Goal: Entertainment & Leisure: Consume media (video, audio)

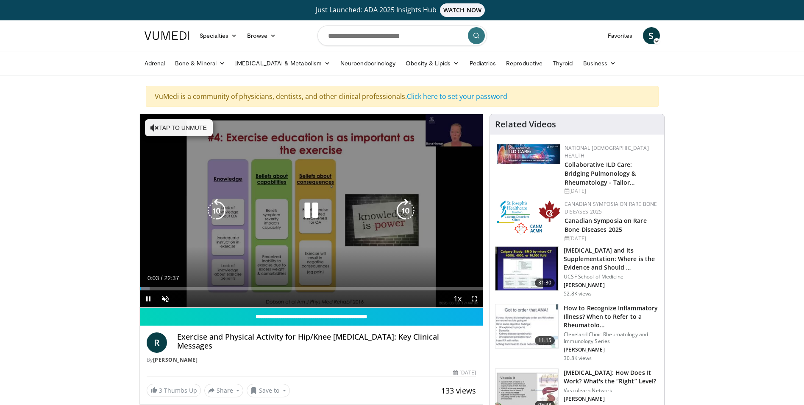
click at [309, 208] on icon "Video Player" at bounding box center [311, 210] width 24 height 24
click at [308, 212] on icon "Video Player" at bounding box center [311, 210] width 24 height 24
click at [175, 129] on button "Tap to unmute" at bounding box center [179, 127] width 68 height 17
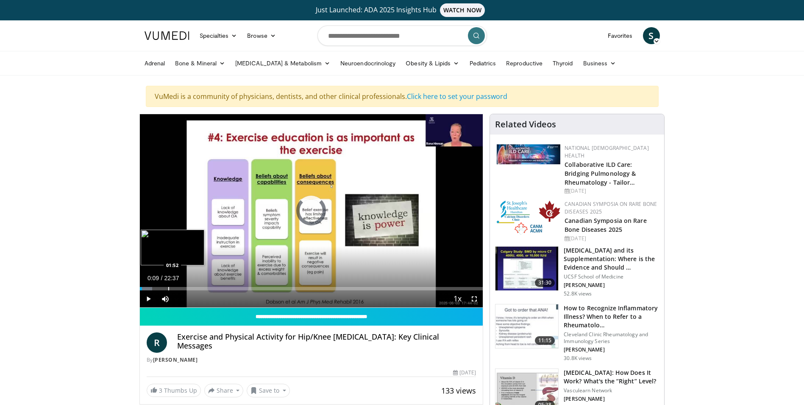
click at [168, 285] on div "Loaded : 3.66% 00:09 01:52" at bounding box center [311, 286] width 343 height 8
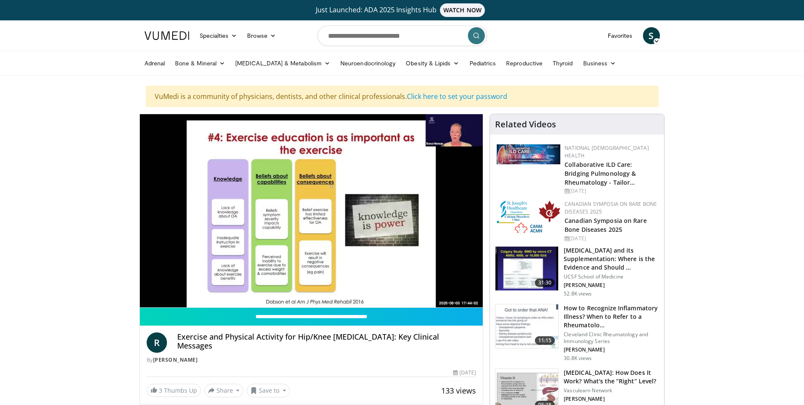
click at [190, 288] on video-js "**********" at bounding box center [311, 210] width 343 height 193
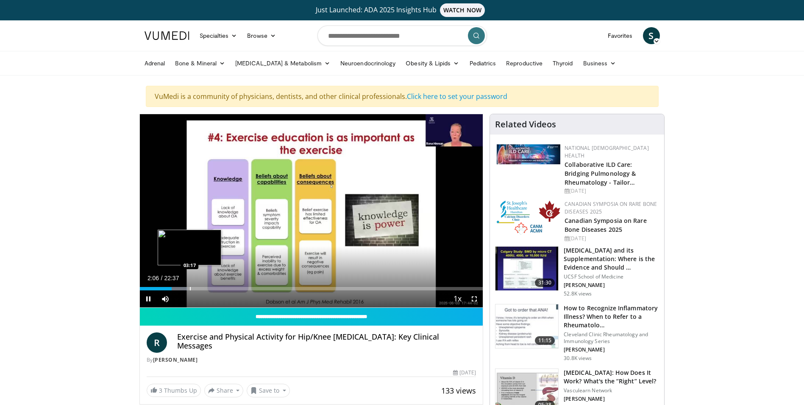
click at [190, 288] on video-js "**********" at bounding box center [311, 210] width 343 height 193
click at [195, 289] on div "Progress Bar" at bounding box center [195, 288] width 1 height 3
click at [209, 287] on div "Progress Bar" at bounding box center [209, 288] width 1 height 3
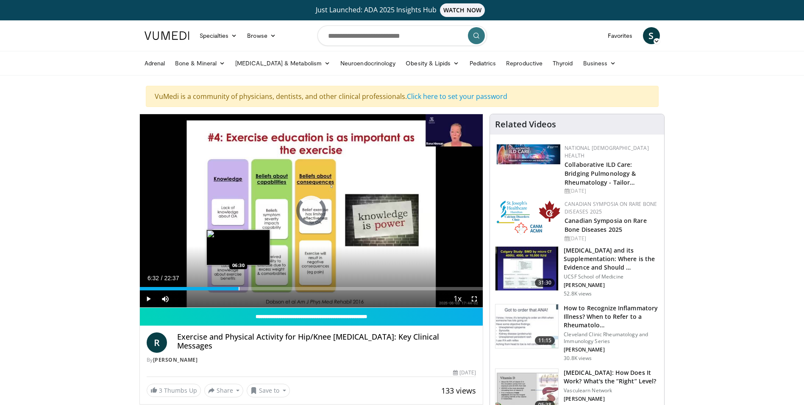
click at [239, 288] on div "Progress Bar" at bounding box center [239, 288] width 1 height 3
click at [261, 287] on div "Progress Bar" at bounding box center [261, 288] width 1 height 3
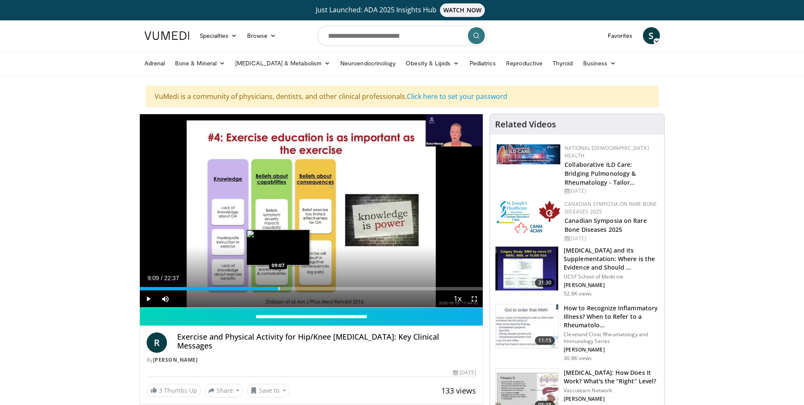
click at [279, 287] on div "Progress Bar" at bounding box center [279, 288] width 1 height 3
click at [292, 286] on div "Loaded : 45.32% 09:15 10:03" at bounding box center [311, 286] width 343 height 8
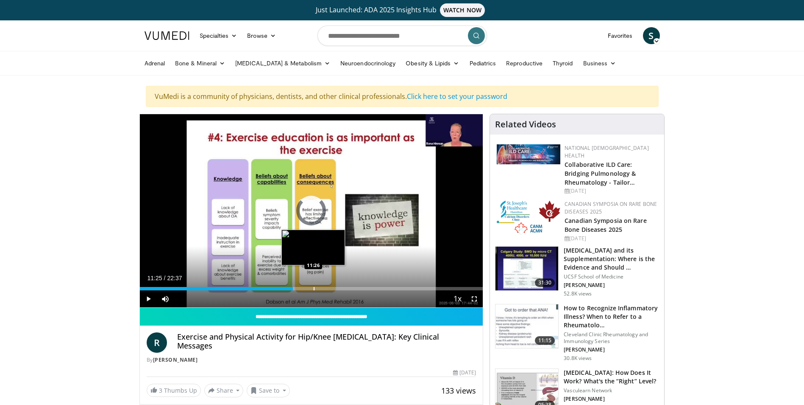
click at [313, 287] on div "Loaded : 0.00% 11:25 11:26" at bounding box center [311, 288] width 343 height 3
click at [328, 287] on div "Progress Bar" at bounding box center [328, 288] width 1 height 3
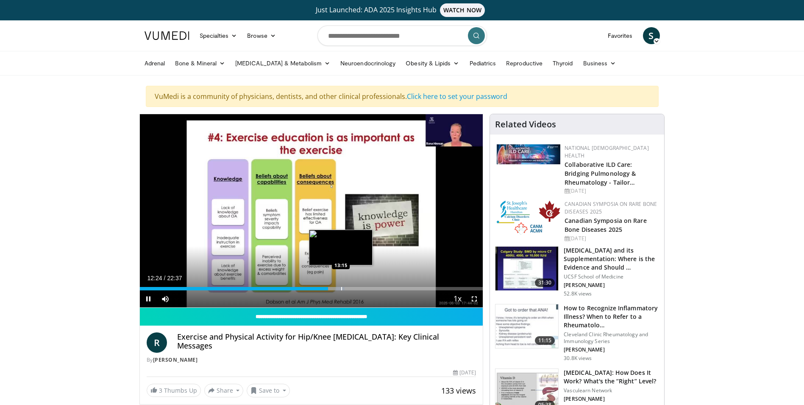
click at [341, 288] on div "Progress Bar" at bounding box center [341, 288] width 1 height 3
click at [357, 288] on div "Progress Bar" at bounding box center [357, 288] width 1 height 3
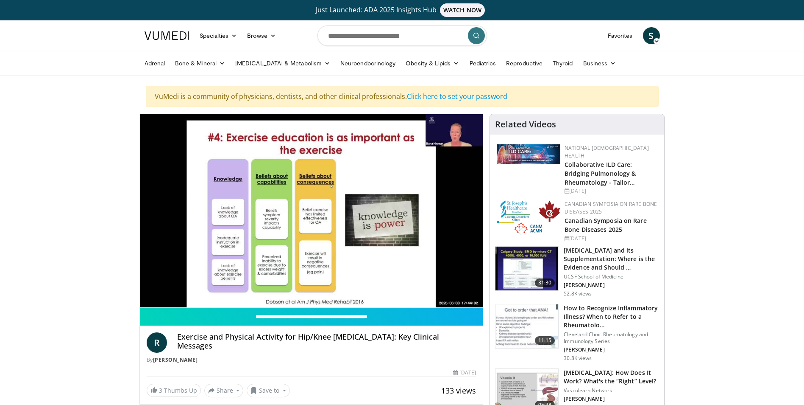
click at [366, 289] on div "10 seconds Tap to unmute" at bounding box center [311, 210] width 343 height 193
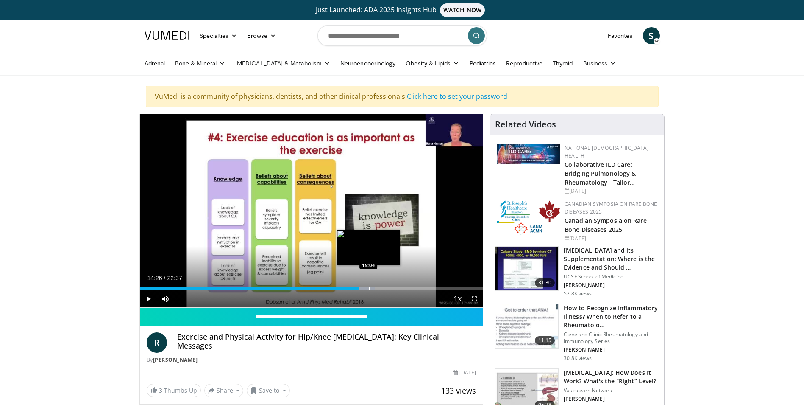
click at [369, 289] on div "Progress Bar" at bounding box center [369, 288] width 1 height 3
click at [379, 288] on div "Progress Bar" at bounding box center [379, 288] width 1 height 3
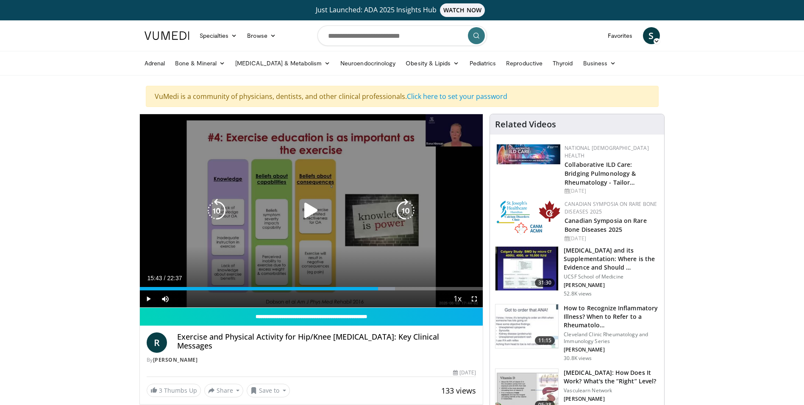
click at [309, 209] on icon "Video Player" at bounding box center [311, 210] width 24 height 24
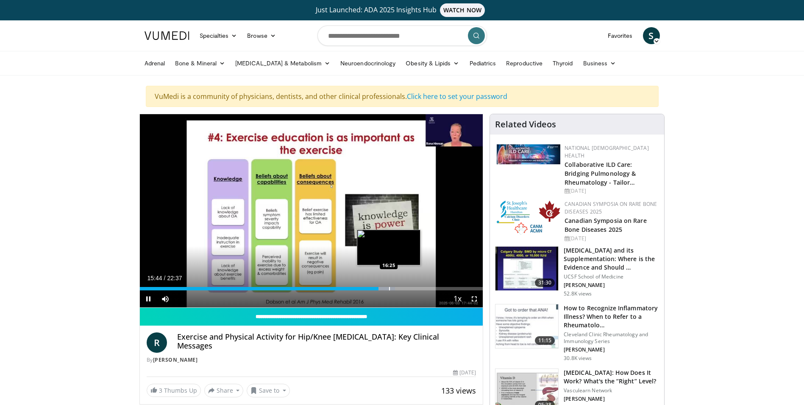
click at [389, 290] on div "Progress Bar" at bounding box center [389, 288] width 1 height 3
click at [399, 290] on div "Progress Bar" at bounding box center [399, 288] width 1 height 3
click at [414, 287] on div "Progress Bar" at bounding box center [414, 288] width 1 height 3
click at [423, 289] on div "Progress Bar" at bounding box center [423, 288] width 1 height 3
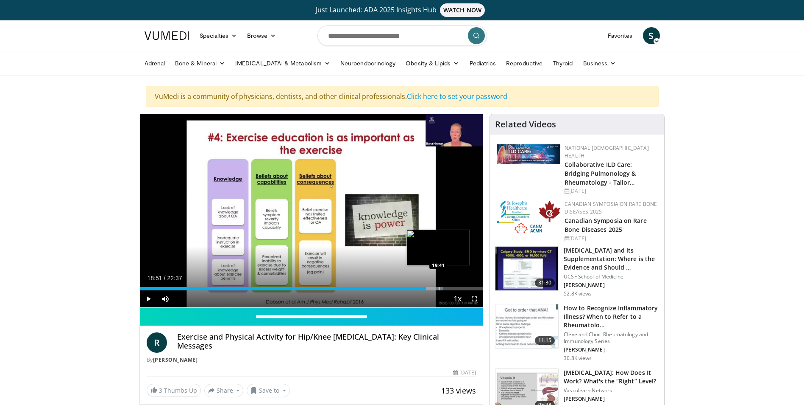
click at [439, 290] on div "Progress Bar" at bounding box center [439, 288] width 1 height 3
click at [453, 288] on div "Progress Bar" at bounding box center [453, 288] width 1 height 3
click at [466, 287] on div "Progress Bar" at bounding box center [466, 288] width 1 height 3
click at [474, 289] on div "Progress Bar" at bounding box center [474, 288] width 1 height 3
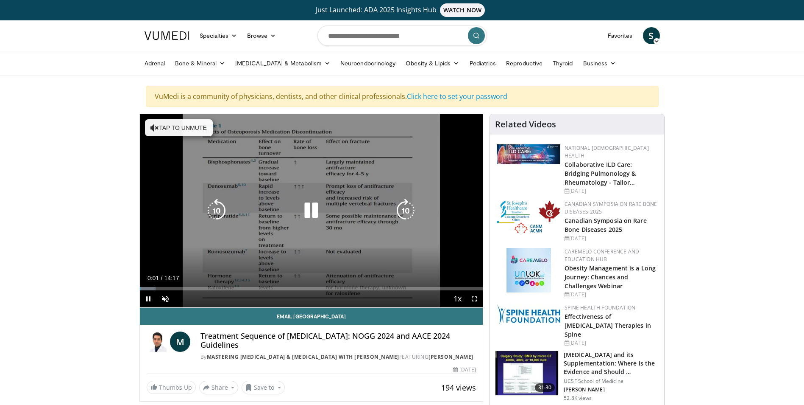
click at [197, 126] on button "Tap to unmute" at bounding box center [179, 127] width 68 height 17
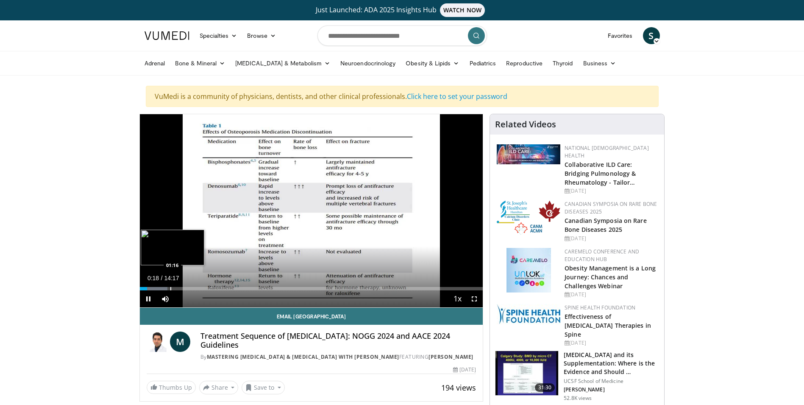
click at [170, 286] on div "Loaded : 8.15% 00:18 01:16" at bounding box center [311, 286] width 343 height 8
click at [193, 288] on div "Progress Bar" at bounding box center [193, 288] width 1 height 3
click at [204, 287] on div "Progress Bar" at bounding box center [204, 288] width 1 height 3
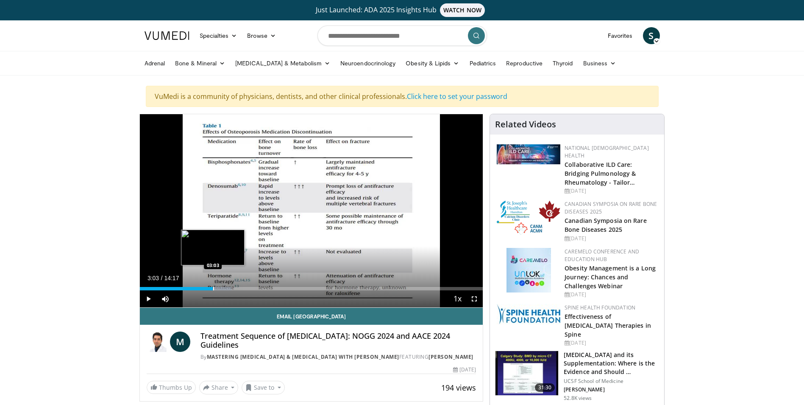
click at [213, 287] on div "Progress Bar" at bounding box center [213, 288] width 1 height 3
click at [224, 289] on div "Progress Bar" at bounding box center [224, 288] width 1 height 3
click at [241, 288] on div "Loaded : 32.60% 03:31 04:14" at bounding box center [311, 288] width 343 height 3
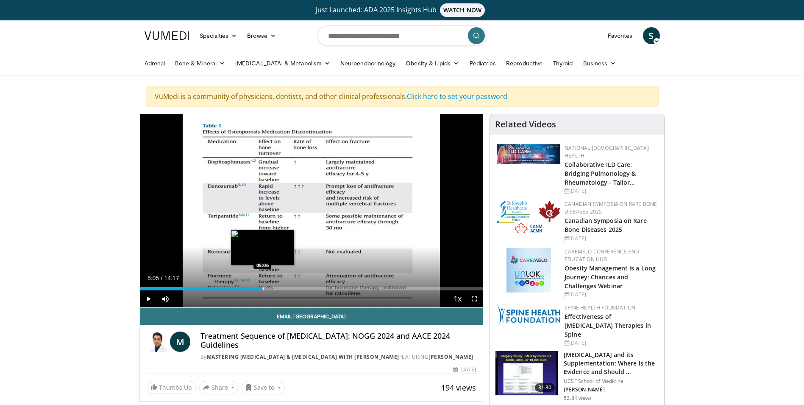
click at [263, 287] on div "Progress Bar" at bounding box center [263, 288] width 1 height 3
click at [278, 289] on div "Progress Bar" at bounding box center [278, 288] width 1 height 3
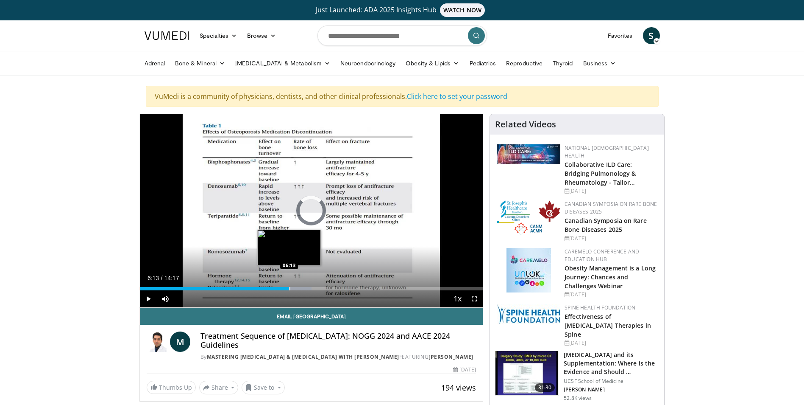
click at [290, 289] on div "Progress Bar" at bounding box center [290, 288] width 1 height 3
click at [302, 288] on div "Progress Bar" at bounding box center [302, 288] width 1 height 3
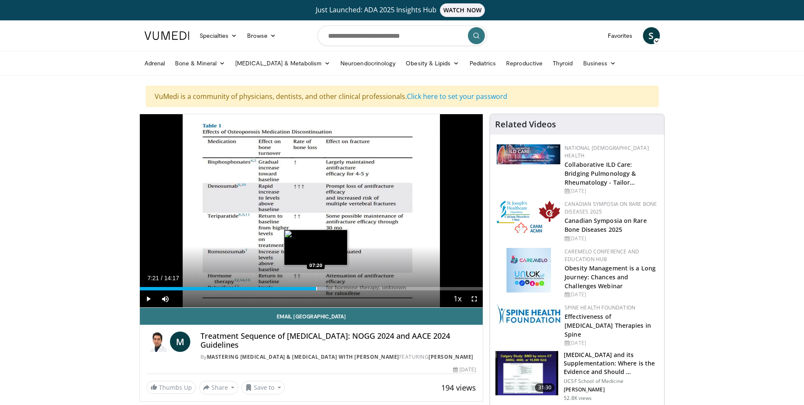
click at [316, 289] on div "Progress Bar" at bounding box center [316, 288] width 1 height 3
click at [330, 289] on div "Progress Bar" at bounding box center [330, 288] width 1 height 3
click at [326, 287] on div "Progress Bar" at bounding box center [326, 288] width 1 height 3
click at [319, 288] on div "Progress Bar" at bounding box center [319, 288] width 1 height 3
click at [324, 288] on div "Progress Bar" at bounding box center [324, 288] width 1 height 3
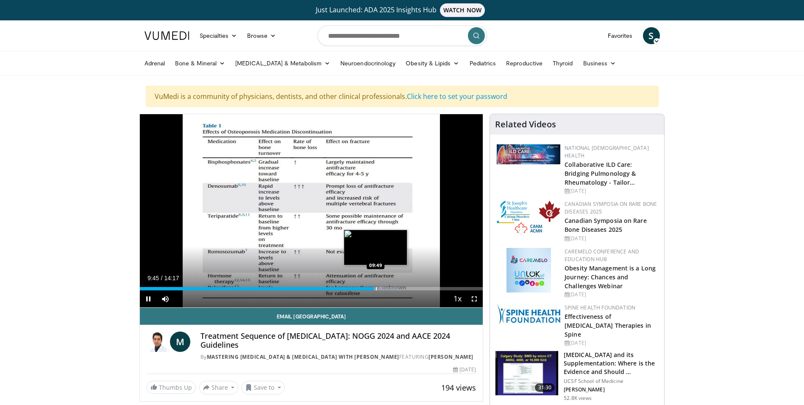
click at [376, 289] on div "Progress Bar" at bounding box center [376, 288] width 1 height 3
click at [382, 287] on div "Progress Bar" at bounding box center [382, 288] width 1 height 3
click at [389, 287] on div "Progress Bar" at bounding box center [389, 288] width 1 height 3
click at [396, 287] on div "Progress Bar" at bounding box center [396, 288] width 1 height 3
click at [402, 288] on div "Progress Bar" at bounding box center [402, 288] width 1 height 3
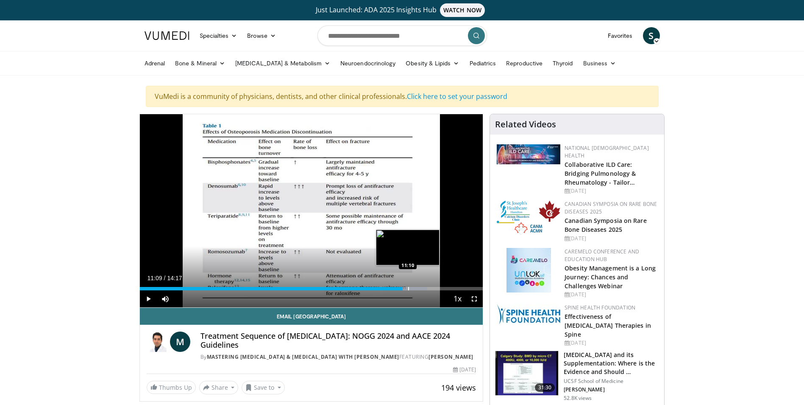
click at [408, 289] on div "Progress Bar" at bounding box center [408, 288] width 1 height 3
click at [415, 289] on div "Progress Bar" at bounding box center [415, 288] width 1 height 3
click at [425, 289] on div "Progress Bar" at bounding box center [425, 288] width 1 height 3
click at [431, 289] on div "Progress Bar" at bounding box center [431, 288] width 1 height 3
click at [440, 289] on div "Progress Bar" at bounding box center [440, 288] width 1 height 3
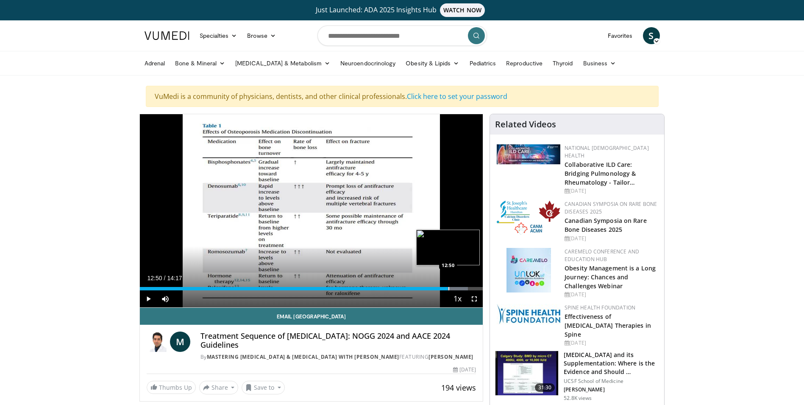
click at [449, 288] on div "Progress Bar" at bounding box center [449, 288] width 1 height 3
click at [456, 289] on div "Progress Bar" at bounding box center [456, 288] width 1 height 3
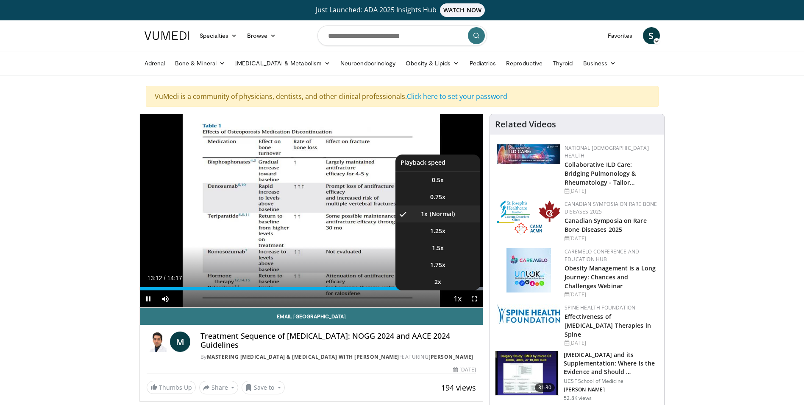
click at [464, 290] on button "Playback Rate" at bounding box center [457, 298] width 17 height 17
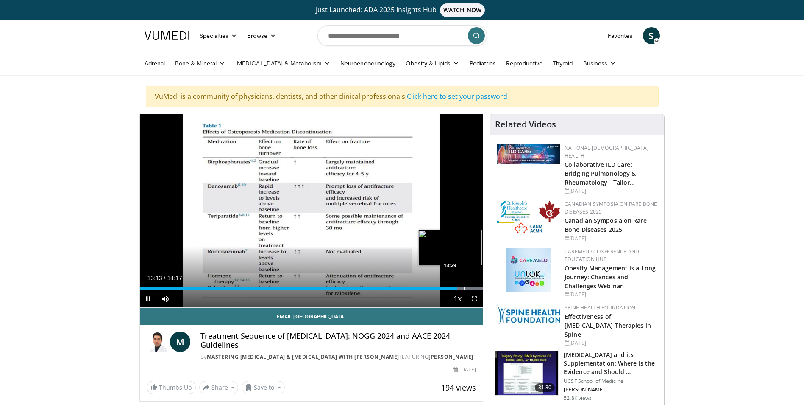
click at [464, 287] on div "Progress Bar" at bounding box center [464, 288] width 1 height 3
click at [472, 288] on video-js "**********" at bounding box center [311, 210] width 343 height 193
click at [476, 289] on div "Progress Bar" at bounding box center [476, 288] width 1 height 3
click at [479, 289] on div "Progress Bar" at bounding box center [479, 288] width 1 height 3
